Goal: Transaction & Acquisition: Purchase product/service

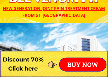
scroll to position [13, 0]
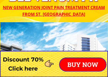
click at [86, 64] on p "BUY NOW" at bounding box center [83, 64] width 46 height 13
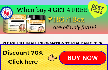
scroll to position [4028, 0]
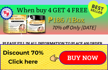
click at [81, 58] on p "BUY NOW" at bounding box center [83, 58] width 46 height 13
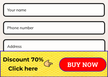
scroll to position [4075, 0]
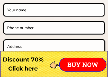
click at [54, 8] on input "text" at bounding box center [54, 9] width 96 height 11
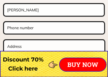
type input "[PERSON_NAME]"
click at [56, 27] on input "tel" at bounding box center [54, 27] width 96 height 11
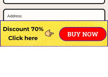
type input "0962 810 2411"
click at [36, 40] on input "text" at bounding box center [54, 46] width 97 height 12
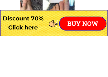
scroll to position [4257, 0]
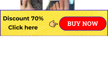
type input "[GEOGRAPHIC_DATA], [GEOGRAPHIC_DATA], [GEOGRAPHIC_DATA], [GEOGRAPHIC_DATA], [GE…"
click at [88, 58] on p "BUY NOW" at bounding box center [83, 64] width 46 height 13
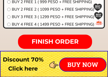
scroll to position [4160, 0]
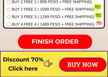
click at [8, 24] on input "radio" at bounding box center [8, 24] width 3 height 3
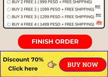
radio input "true"
click at [66, 44] on span "FINISH ORDER" at bounding box center [55, 41] width 47 height 7
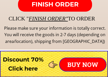
scroll to position [4197, 0]
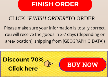
type input "[GEOGRAPHIC_DATA], [GEOGRAPHIC_DATA], baliwag, [GEOGRAPHIC_DATA][PERSON_NAME]"
click at [67, 4] on span "FINISH ORDER" at bounding box center [55, 3] width 47 height 7
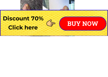
scroll to position [4247, 0]
